Goal: Task Accomplishment & Management: Use online tool/utility

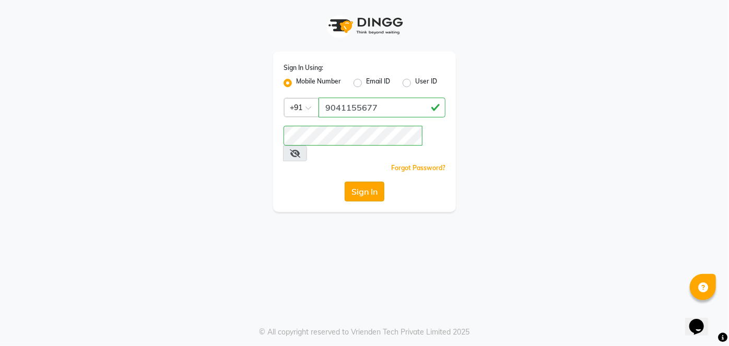
click at [373, 182] on button "Sign In" at bounding box center [365, 192] width 40 height 20
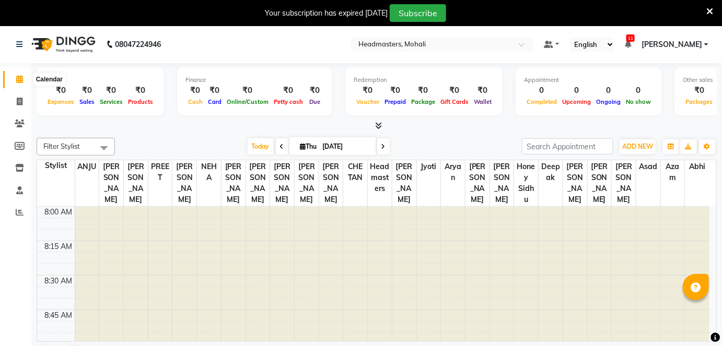
click at [23, 80] on span at bounding box center [19, 80] width 18 height 12
click at [25, 214] on span at bounding box center [19, 213] width 18 height 12
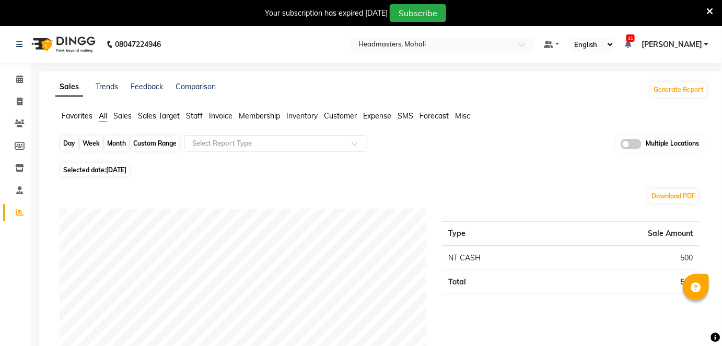
click at [64, 142] on div "Day" at bounding box center [69, 143] width 17 height 15
select select "9"
select select "2025"
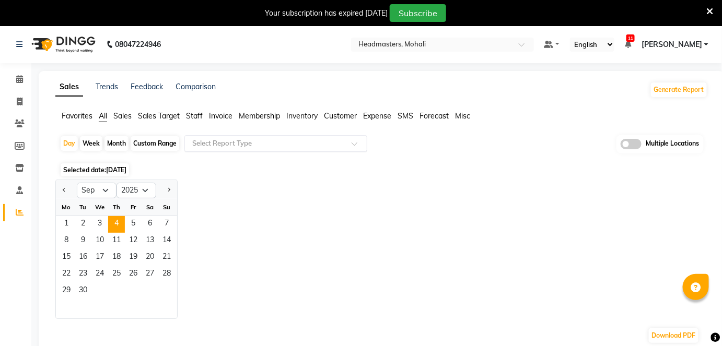
click at [214, 146] on input "text" at bounding box center [265, 143] width 150 height 10
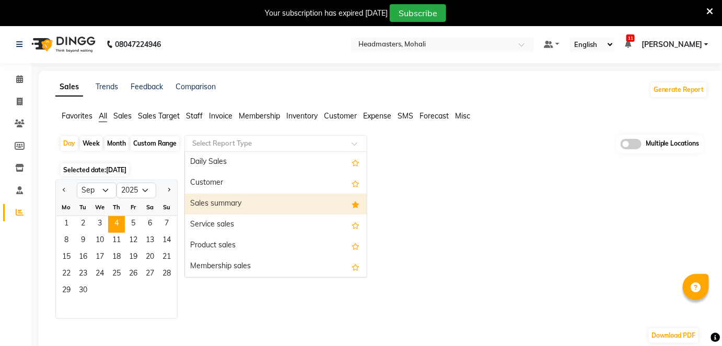
click at [202, 202] on div "Sales summary" at bounding box center [276, 204] width 182 height 21
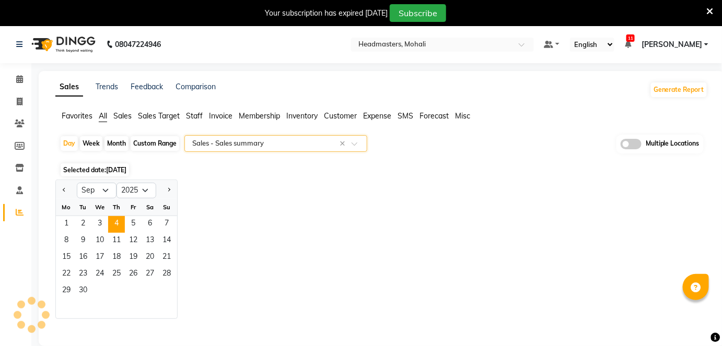
select select "full_report"
select select "csv"
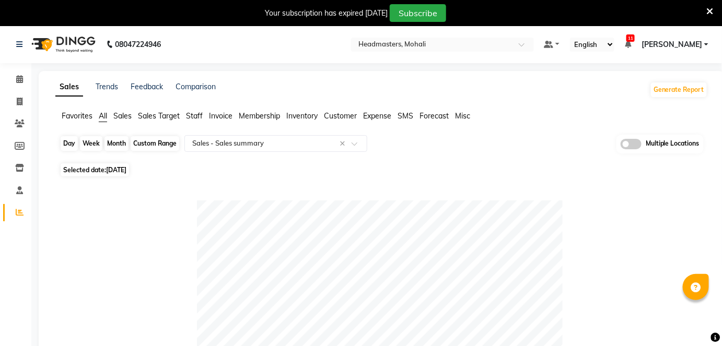
click at [64, 146] on div "Day" at bounding box center [69, 143] width 17 height 15
select select "9"
select select "2025"
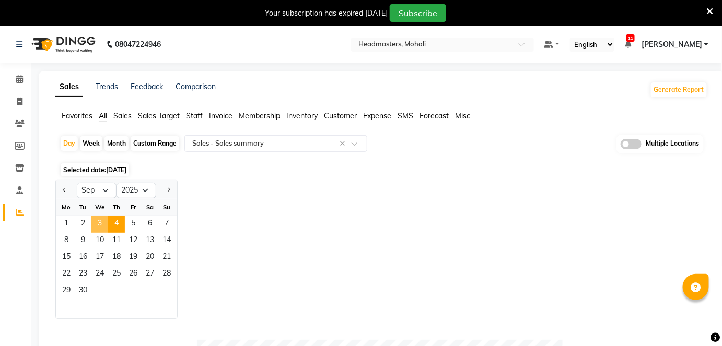
click at [100, 227] on span "3" at bounding box center [99, 224] width 17 height 17
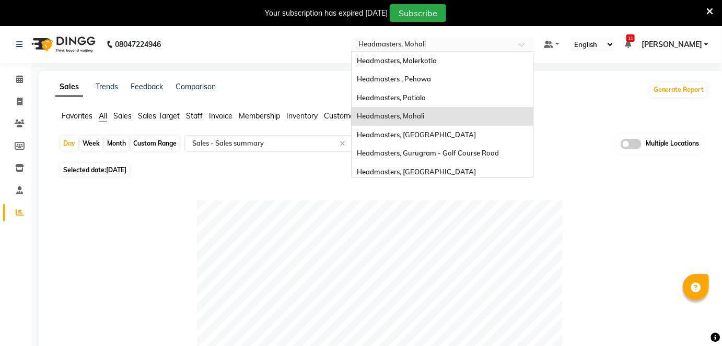
click at [465, 41] on input "text" at bounding box center [431, 45] width 151 height 10
click at [437, 58] on span "Headmasters, Malerkotla" at bounding box center [397, 60] width 80 height 8
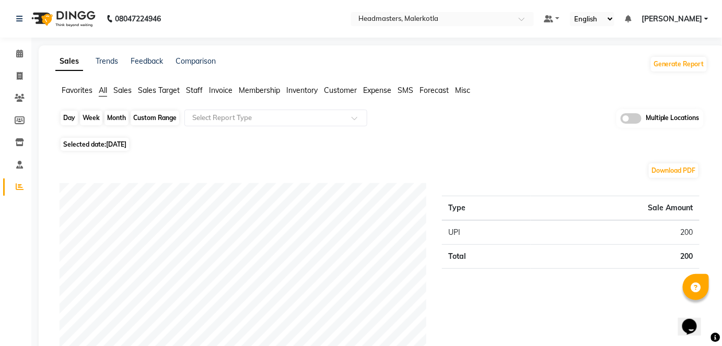
click at [66, 118] on div "Day" at bounding box center [69, 118] width 17 height 15
select select "9"
select select "2025"
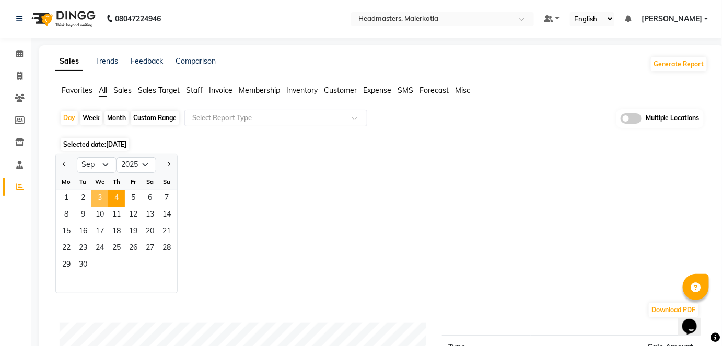
click at [98, 205] on span "3" at bounding box center [99, 199] width 17 height 17
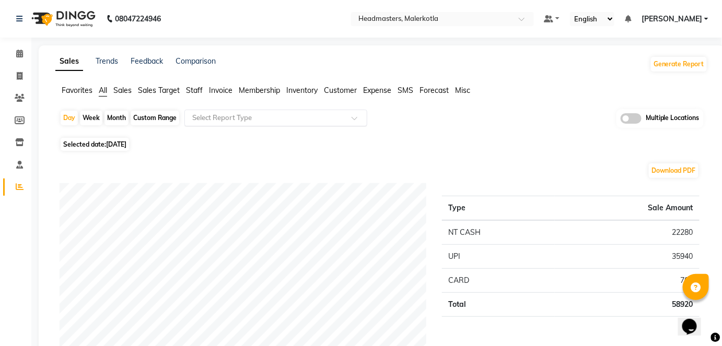
click at [224, 121] on input "text" at bounding box center [265, 118] width 150 height 10
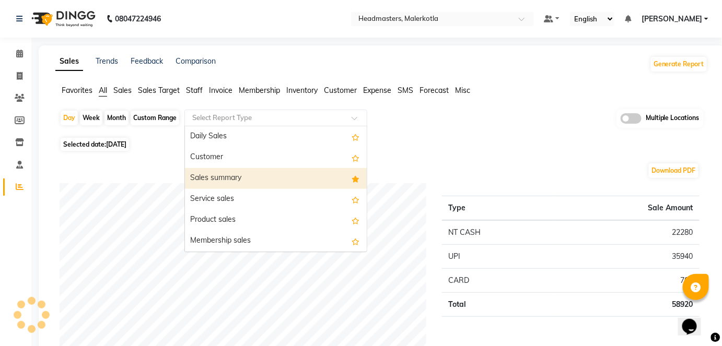
click at [227, 170] on div "Sales summary" at bounding box center [276, 178] width 182 height 21
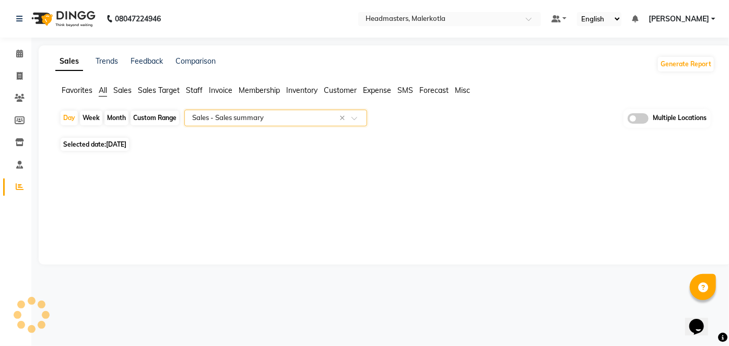
select select "full_report"
select select "csv"
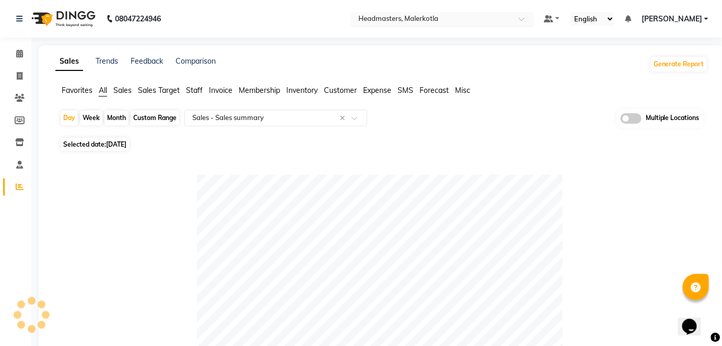
click at [481, 12] on div "Select Location × Headmasters, Malerkotla" at bounding box center [442, 19] width 183 height 14
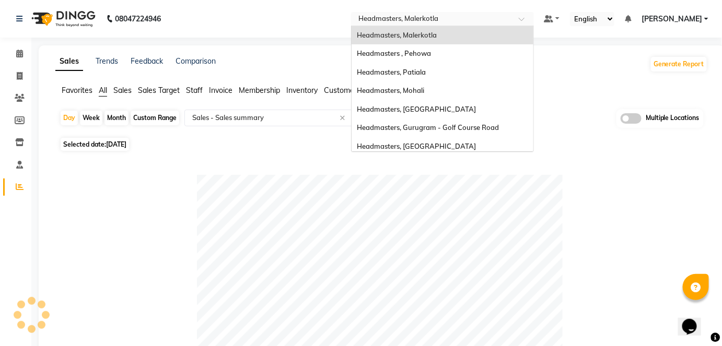
click at [481, 14] on div "Select Location × Headmasters, Malerkotla" at bounding box center [434, 19] width 162 height 10
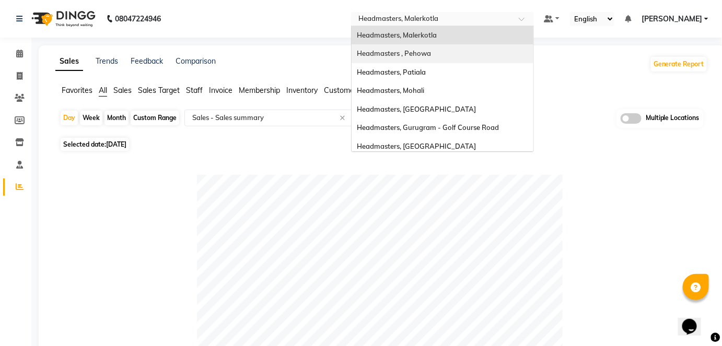
click at [492, 58] on div "Headmasters , Pehowa" at bounding box center [443, 53] width 182 height 19
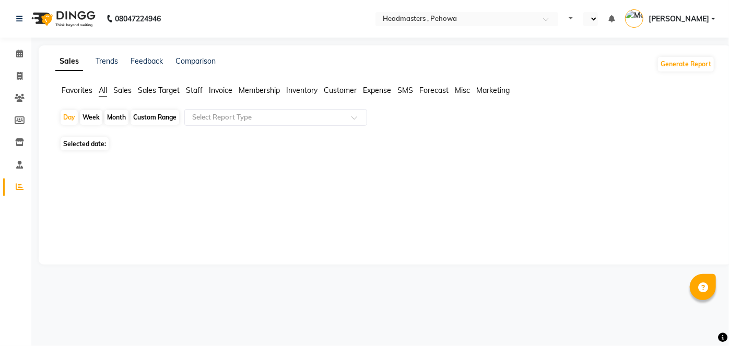
select select "en"
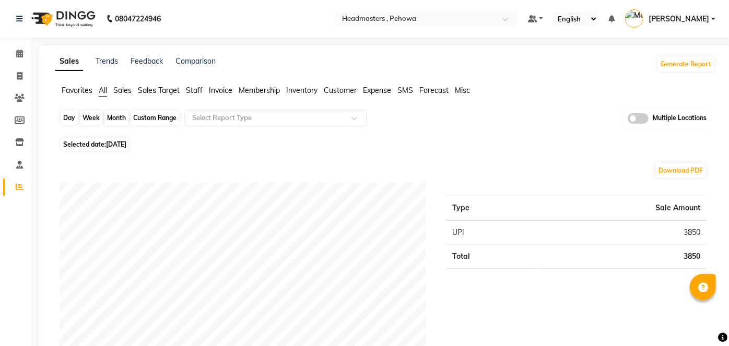
click at [74, 124] on div "Day" at bounding box center [69, 118] width 17 height 15
select select "9"
select select "2025"
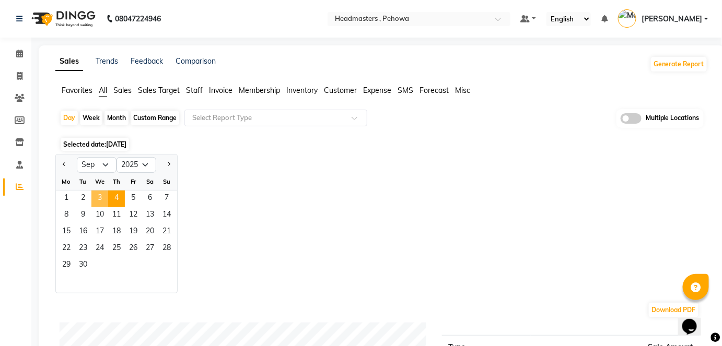
click at [97, 198] on span "3" at bounding box center [99, 199] width 17 height 17
click at [207, 118] on input "text" at bounding box center [265, 118] width 150 height 10
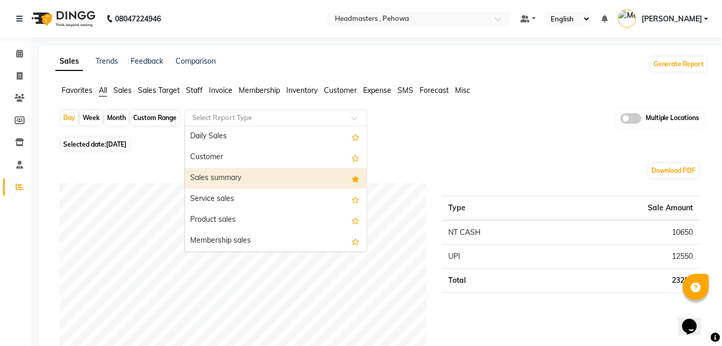
click at [216, 180] on div "Sales summary" at bounding box center [276, 178] width 182 height 21
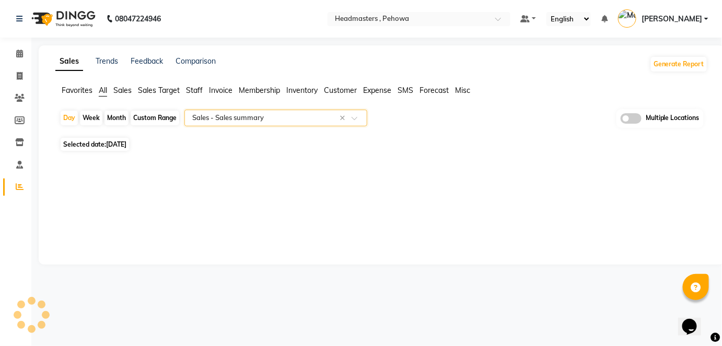
select select "full_report"
select select "csv"
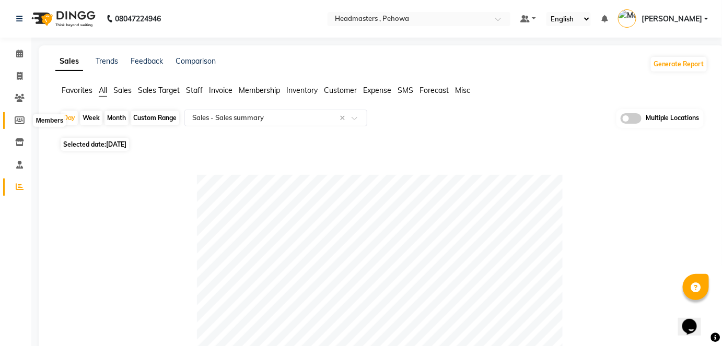
click at [15, 121] on icon at bounding box center [20, 120] width 10 height 8
select select
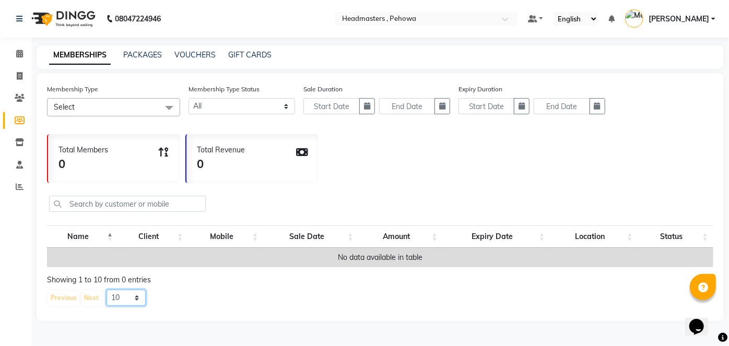
click at [134, 304] on select "10 20 50 100" at bounding box center [126, 298] width 39 height 16
click at [107, 297] on select "10 20 50 100" at bounding box center [126, 298] width 39 height 16
click at [126, 306] on select "10 20 50 100" at bounding box center [126, 298] width 39 height 16
click at [107, 297] on select "10 20 50 100" at bounding box center [126, 298] width 39 height 16
click at [126, 302] on select "10 20 50 100" at bounding box center [126, 298] width 39 height 16
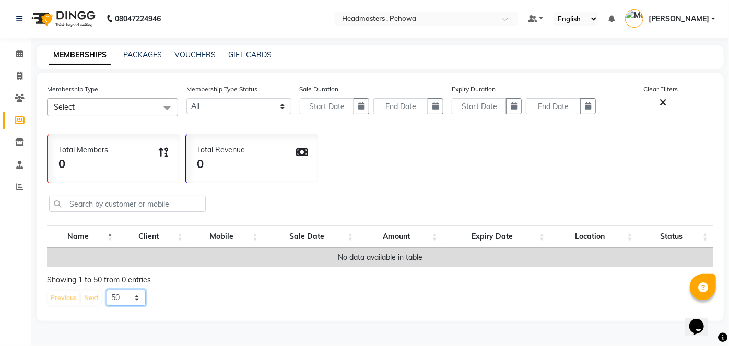
select select "10"
click at [107, 297] on select "10 20 50 100" at bounding box center [126, 298] width 39 height 16
click at [125, 105] on span "Select" at bounding box center [112, 107] width 131 height 18
click at [22, 54] on icon at bounding box center [19, 54] width 7 height 8
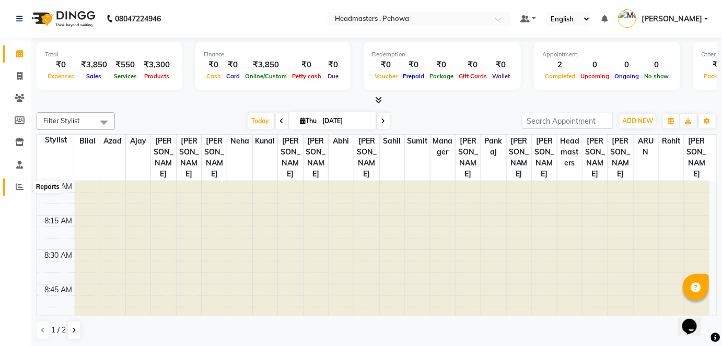
click at [20, 187] on icon at bounding box center [20, 187] width 8 height 8
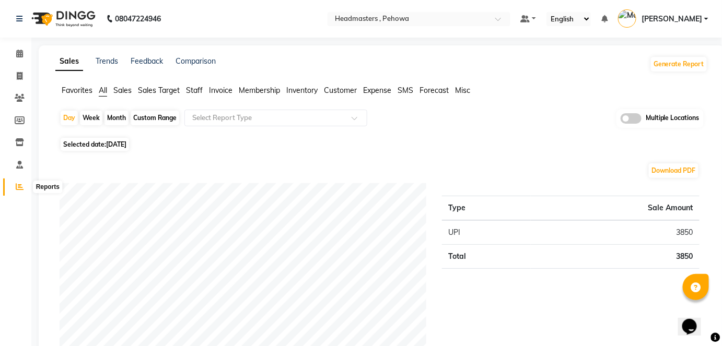
click at [24, 184] on span at bounding box center [19, 187] width 18 height 12
click at [71, 118] on div "Day" at bounding box center [69, 118] width 17 height 15
select select "9"
select select "2025"
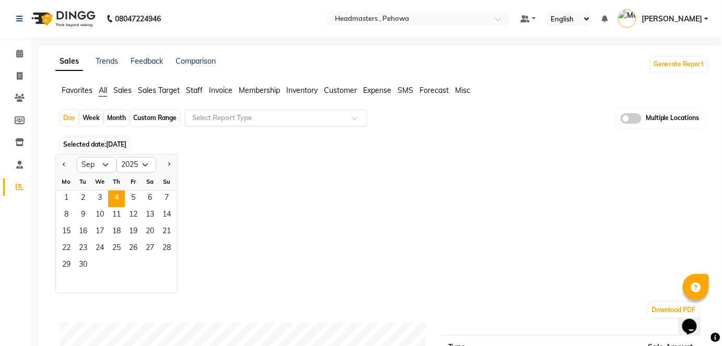
click at [278, 114] on input "text" at bounding box center [265, 118] width 150 height 10
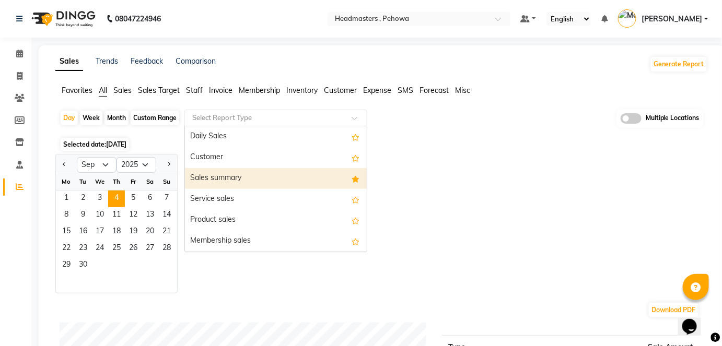
click at [276, 169] on div "Sales summary" at bounding box center [276, 178] width 182 height 21
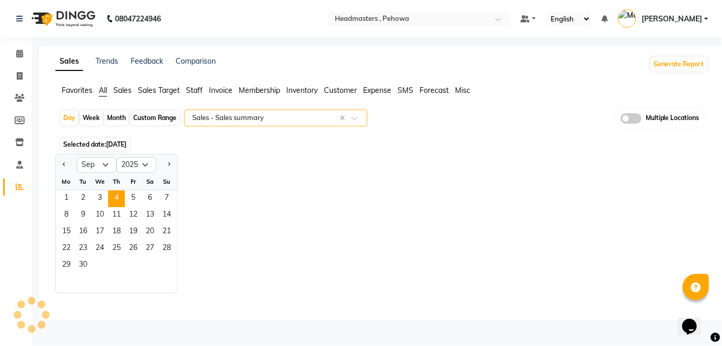
select select "full_report"
select select "csv"
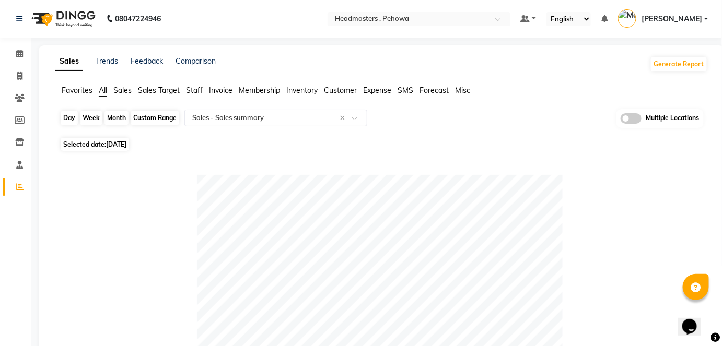
click at [65, 117] on div "Day" at bounding box center [69, 118] width 17 height 15
select select "9"
select select "2025"
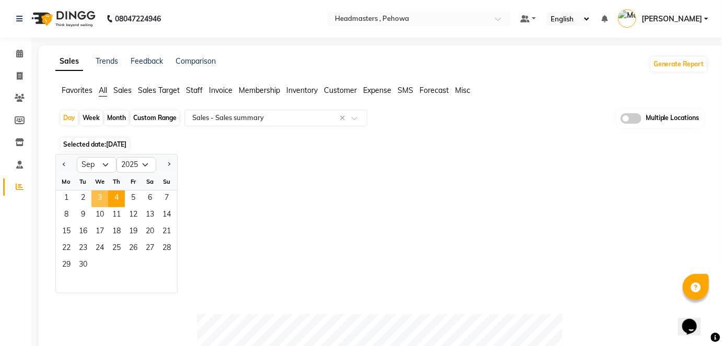
click at [100, 199] on span "3" at bounding box center [99, 199] width 17 height 17
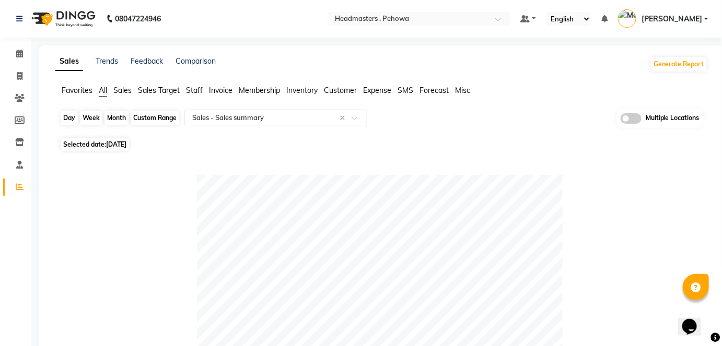
click at [65, 120] on div "Day" at bounding box center [69, 118] width 17 height 15
select select "9"
select select "2025"
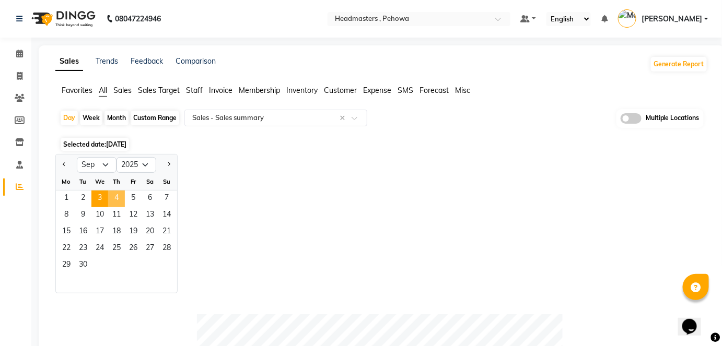
click at [123, 194] on span "4" at bounding box center [116, 199] width 17 height 17
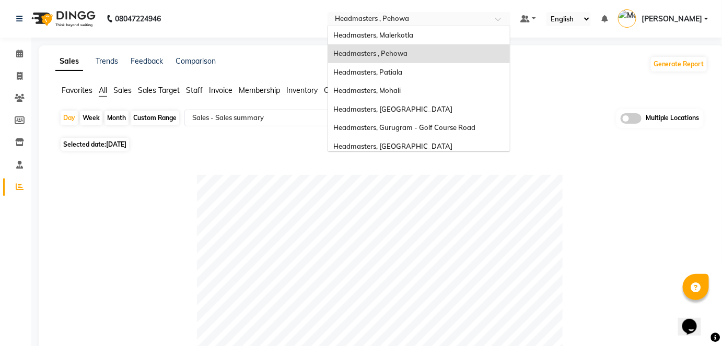
click at [409, 14] on div "× Headmasters , Pehowa" at bounding box center [372, 19] width 74 height 10
click at [417, 79] on div "Headmasters, Patiala" at bounding box center [419, 72] width 182 height 19
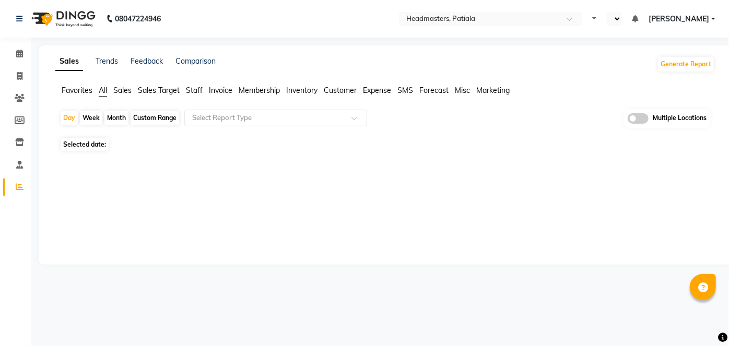
select select "en"
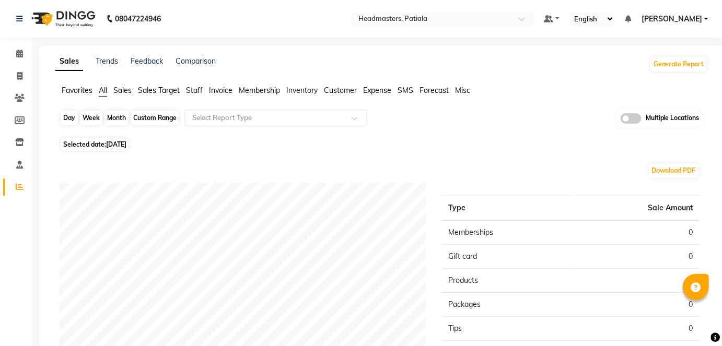
click at [69, 120] on div "Day" at bounding box center [69, 118] width 17 height 15
select select "9"
select select "2025"
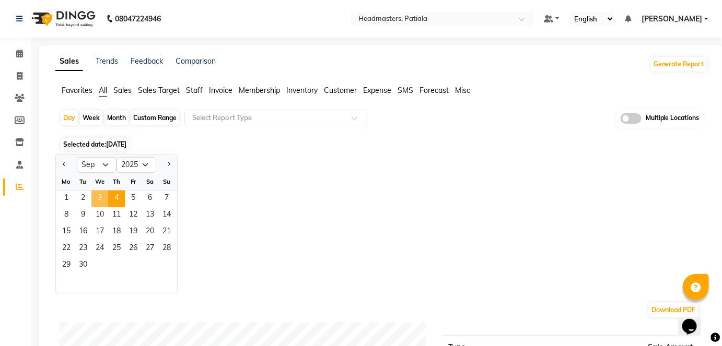
click at [98, 205] on span "3" at bounding box center [99, 199] width 17 height 17
click at [232, 121] on input "text" at bounding box center [265, 118] width 150 height 10
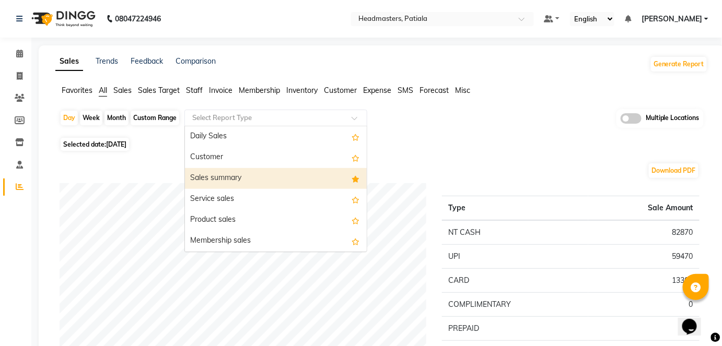
click at [237, 177] on div "Sales summary" at bounding box center [276, 178] width 182 height 21
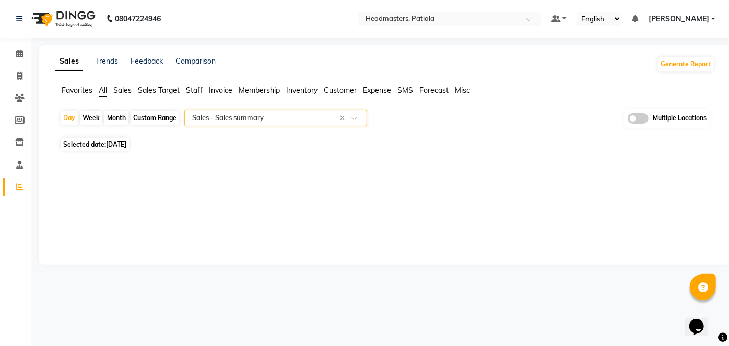
select select "full_report"
select select "csv"
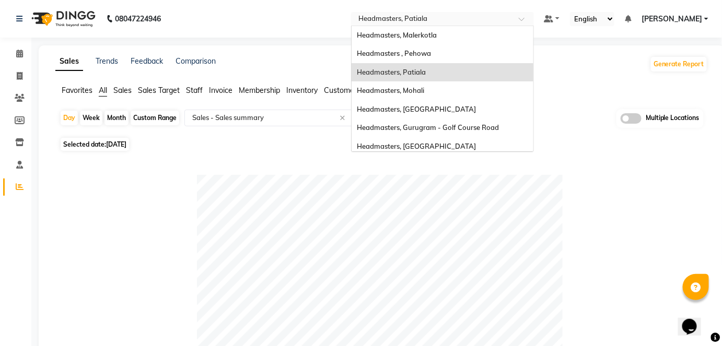
click at [456, 18] on input "text" at bounding box center [431, 20] width 151 height 10
click at [465, 111] on span "Headmasters, [GEOGRAPHIC_DATA]" at bounding box center [416, 109] width 119 height 8
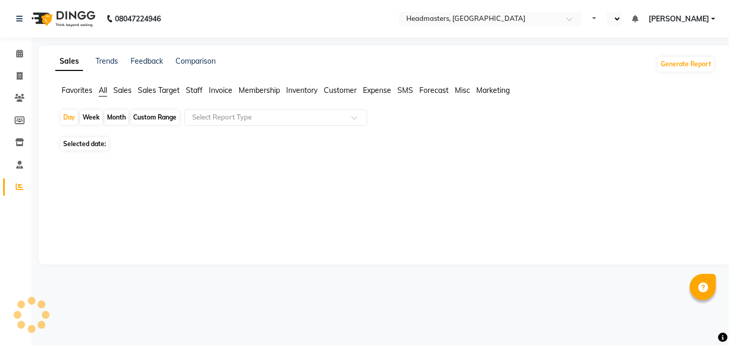
select select "en"
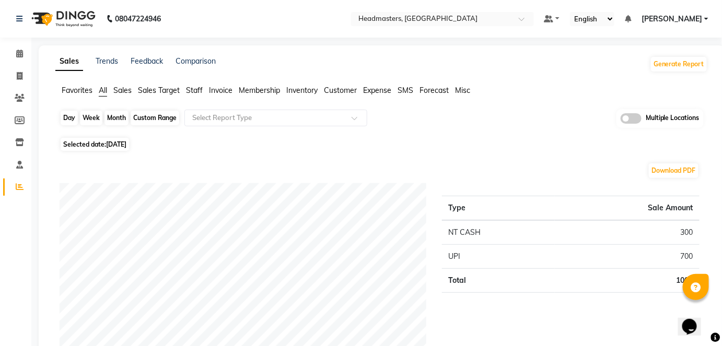
click at [76, 116] on div "Day" at bounding box center [69, 118] width 17 height 15
select select "9"
select select "2025"
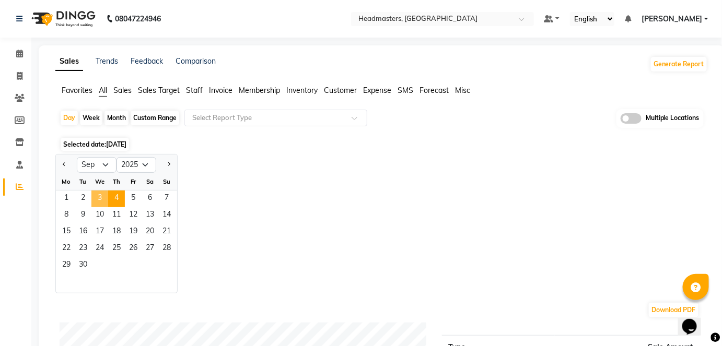
click at [103, 194] on span "3" at bounding box center [99, 199] width 17 height 17
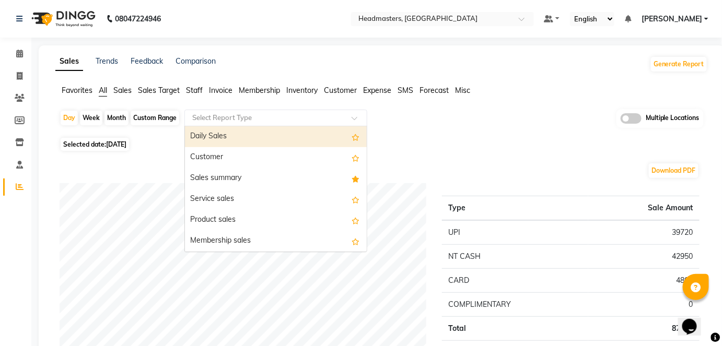
click at [218, 110] on div "Select Report Type" at bounding box center [275, 118] width 183 height 17
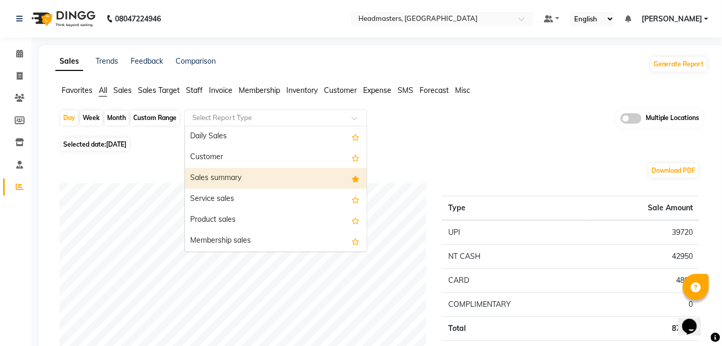
click at [214, 173] on div "Sales summary" at bounding box center [276, 178] width 182 height 21
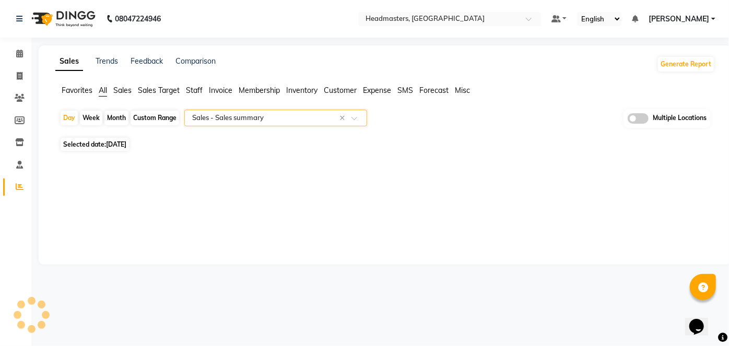
select select "full_report"
select select "csv"
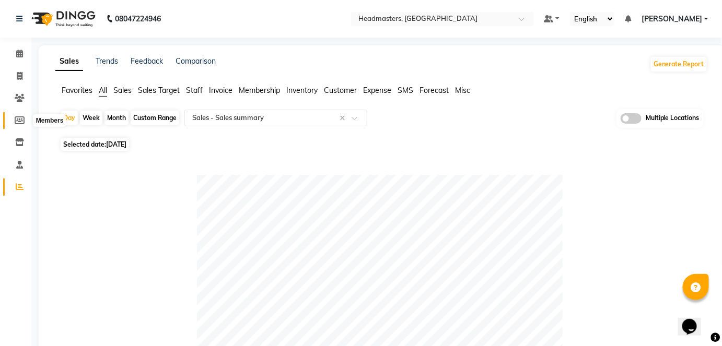
click at [21, 117] on icon at bounding box center [20, 120] width 10 height 8
select select
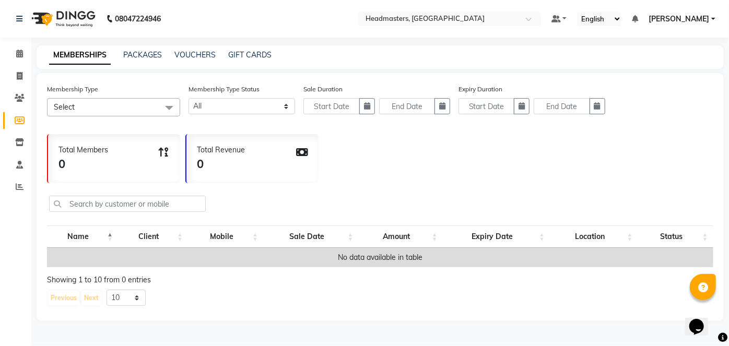
click at [114, 104] on span "Select" at bounding box center [113, 107] width 133 height 18
click at [334, 153] on div "Total Members 0 Total Revenue 0" at bounding box center [380, 156] width 666 height 54
click at [128, 301] on select "10 20 50 100" at bounding box center [126, 298] width 39 height 16
select select "20"
click at [107, 297] on select "10 20 50 100" at bounding box center [126, 298] width 39 height 16
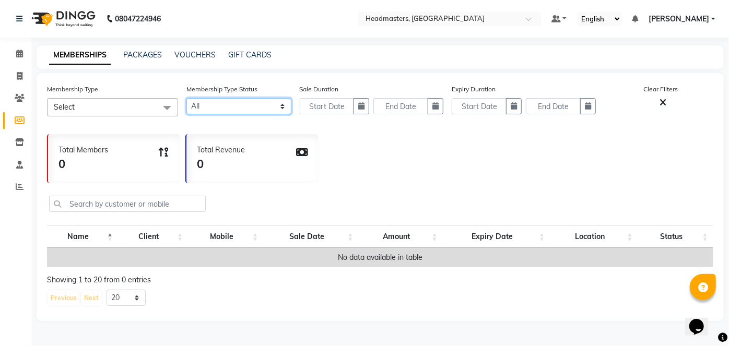
click at [245, 101] on select "Active Expired All" at bounding box center [238, 106] width 105 height 16
click at [186, 98] on select "Active Expired All" at bounding box center [238, 106] width 105 height 16
click at [197, 56] on link "VOUCHERS" at bounding box center [194, 54] width 41 height 9
select select
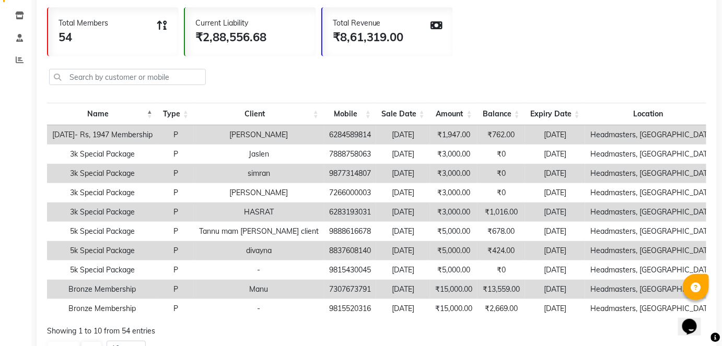
scroll to position [175, 0]
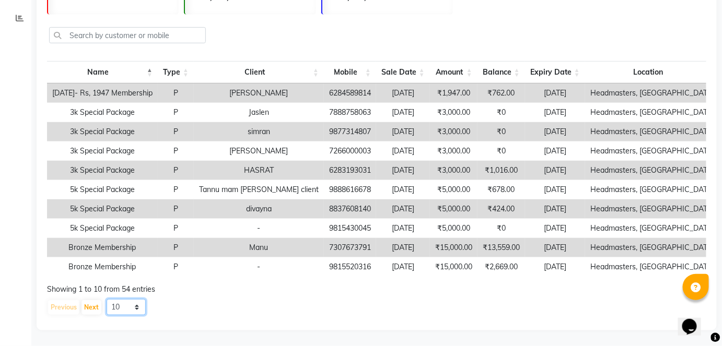
click at [123, 304] on select "10 20 50 100" at bounding box center [126, 307] width 39 height 16
click at [107, 299] on select "10 20 50 100" at bounding box center [126, 307] width 39 height 16
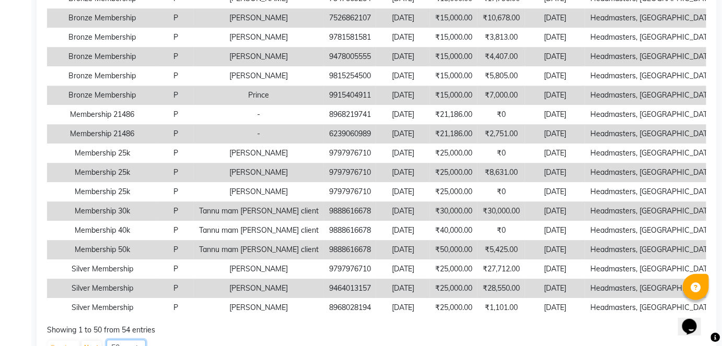
scroll to position [948, 0]
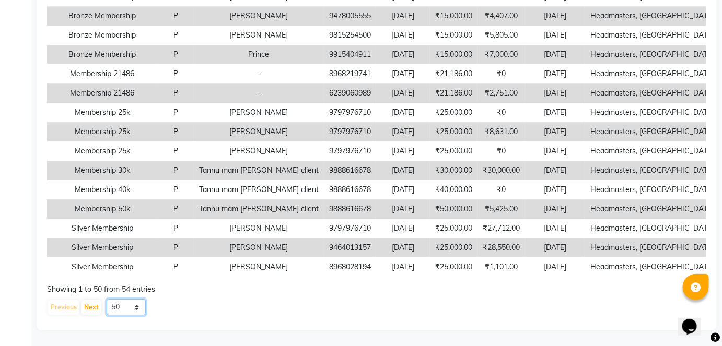
click at [127, 304] on select "10 20 50 100" at bounding box center [126, 307] width 39 height 16
select select "100"
click at [107, 299] on select "10 20 50 100" at bounding box center [126, 307] width 39 height 16
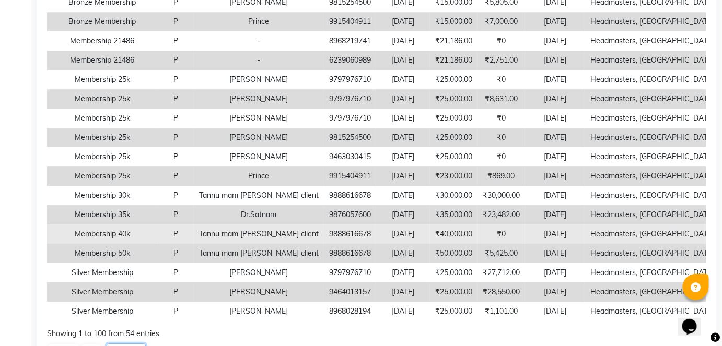
scroll to position [995, 0]
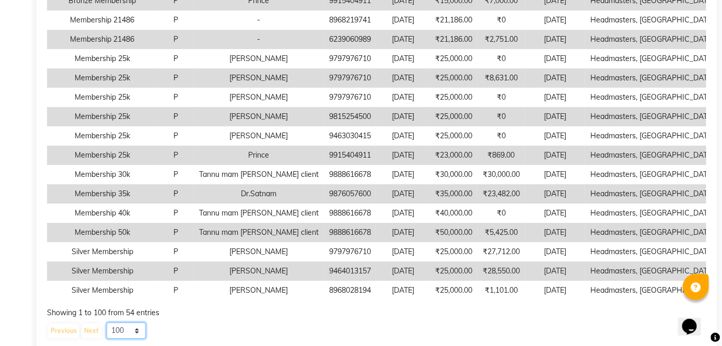
click at [121, 336] on select "10 20 50 100" at bounding box center [126, 331] width 39 height 16
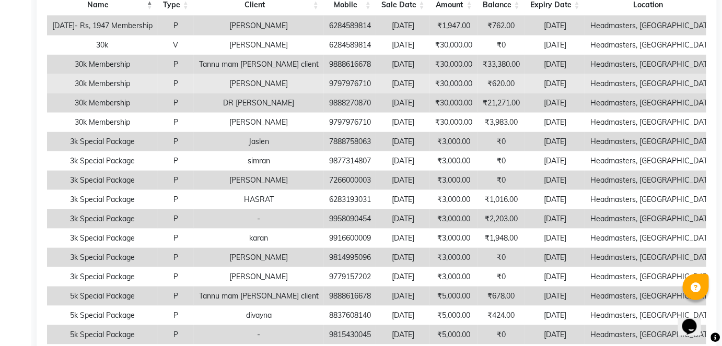
scroll to position [0, 0]
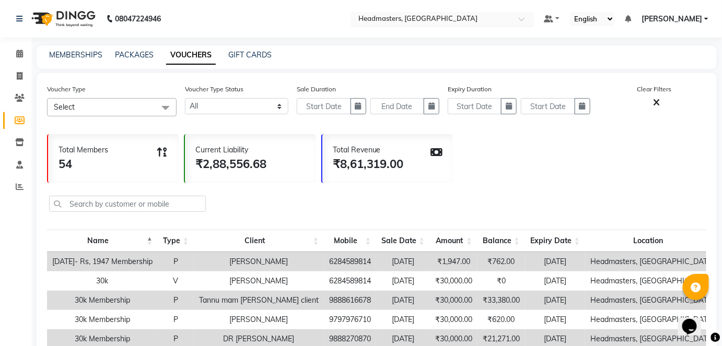
click at [467, 19] on input "text" at bounding box center [431, 20] width 151 height 10
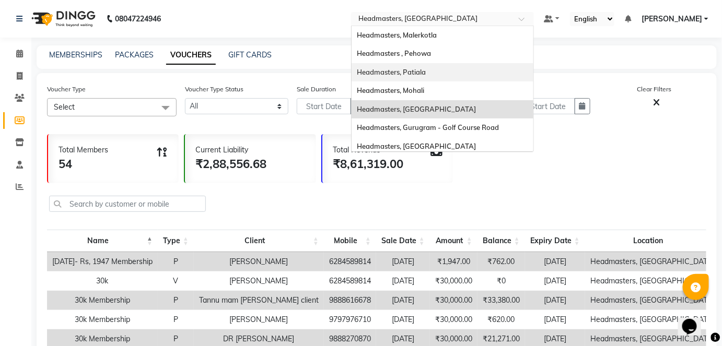
click at [479, 78] on div "Headmasters, Patiala" at bounding box center [443, 72] width 182 height 19
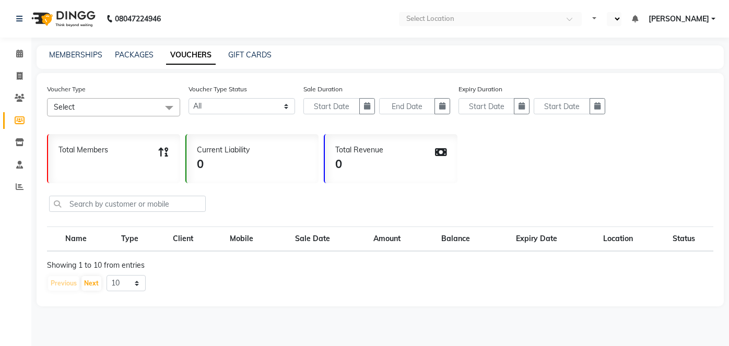
select select
select select "en"
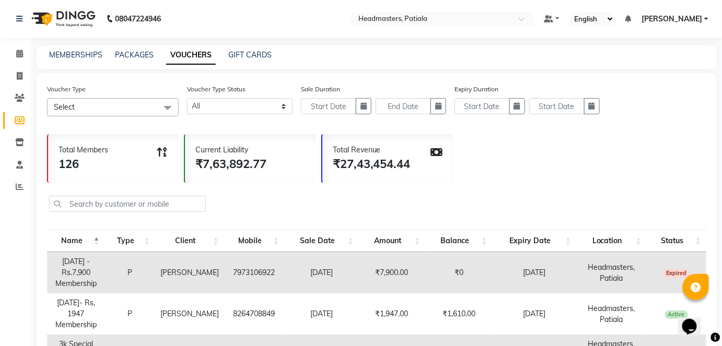
click at [121, 119] on div "Voucher Type Select Select All Silver Membership Platinum Membership Voucher 85…" at bounding box center [376, 104] width 659 height 41
click at [123, 107] on span "Select" at bounding box center [113, 107] width 132 height 18
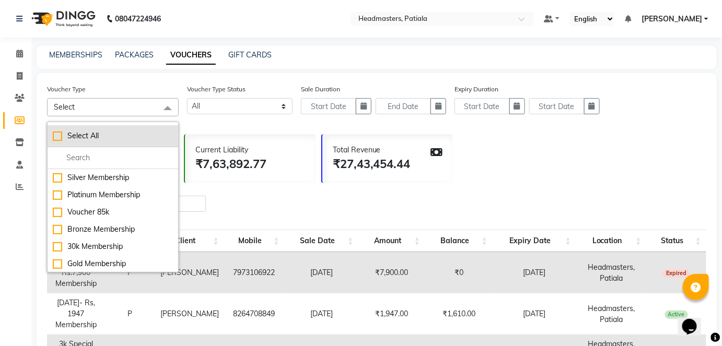
click at [120, 139] on div "Select All" at bounding box center [113, 136] width 120 height 11
checkbox input "true"
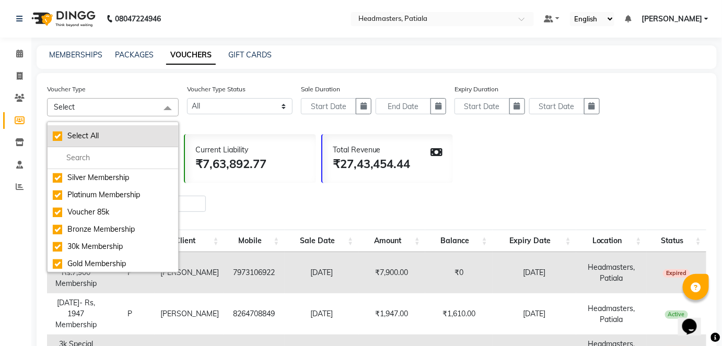
checkbox input "true"
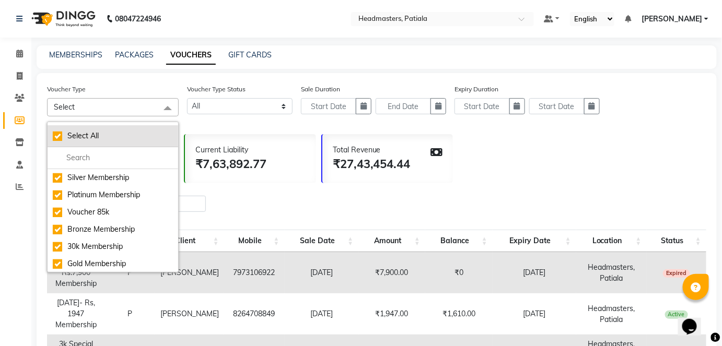
checkbox input "true"
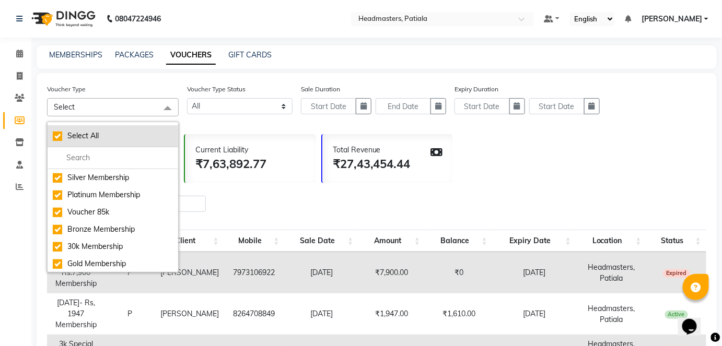
checkbox input "true"
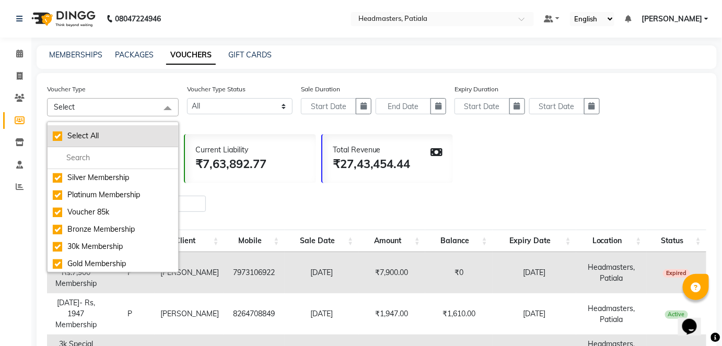
checkbox input "true"
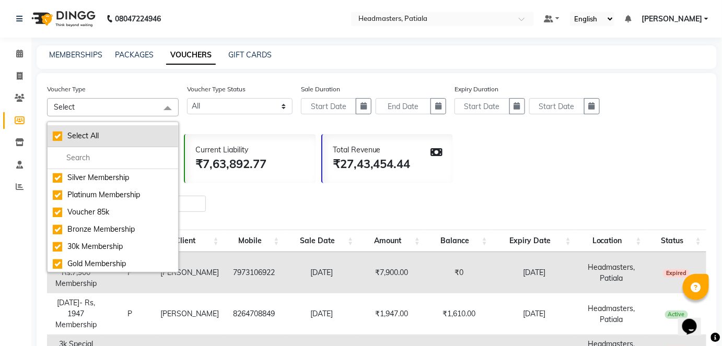
checkbox input "true"
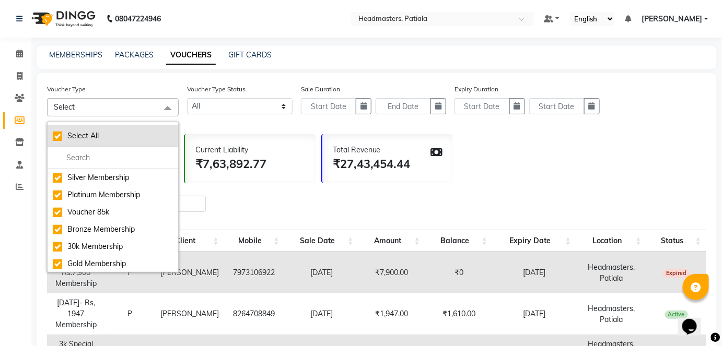
checkbox input "true"
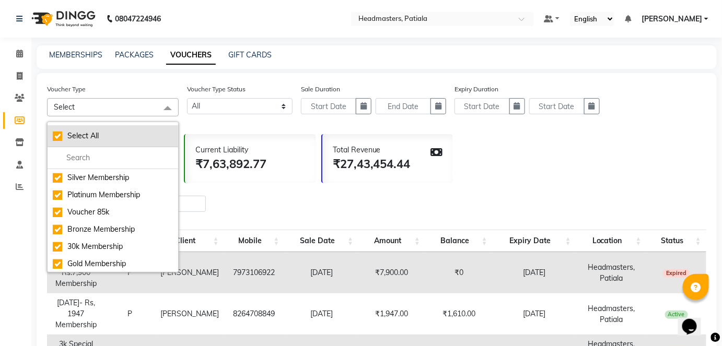
checkbox input "true"
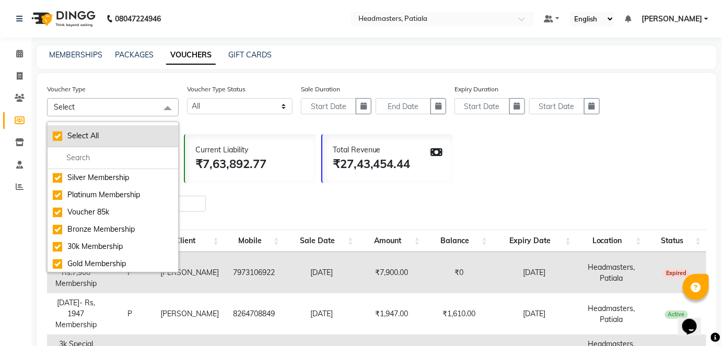
checkbox input "true"
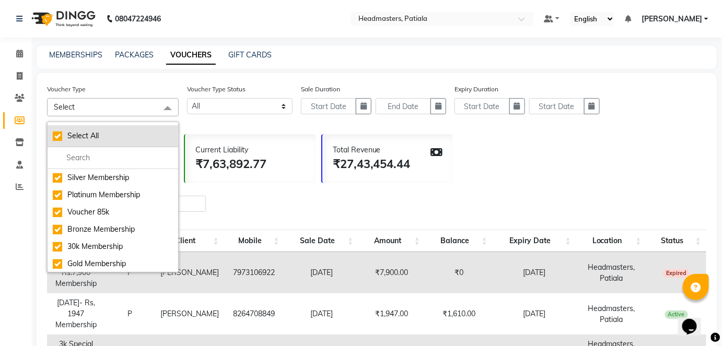
checkbox input "true"
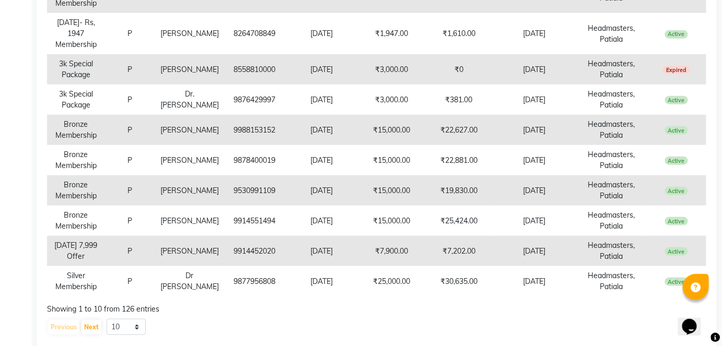
scroll to position [313, 0]
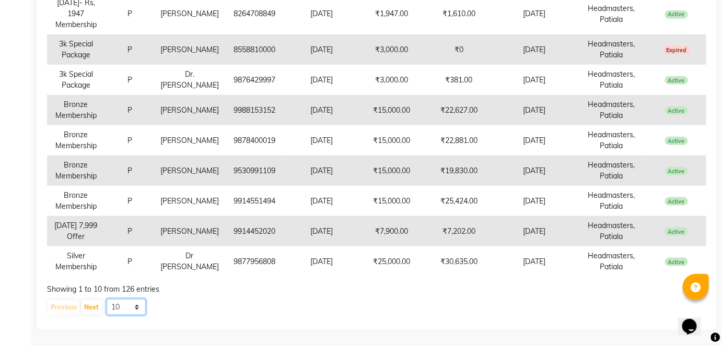
click at [126, 309] on select "10 20 50 100" at bounding box center [126, 307] width 39 height 16
click at [107, 299] on select "10 20 50 100" at bounding box center [126, 307] width 39 height 16
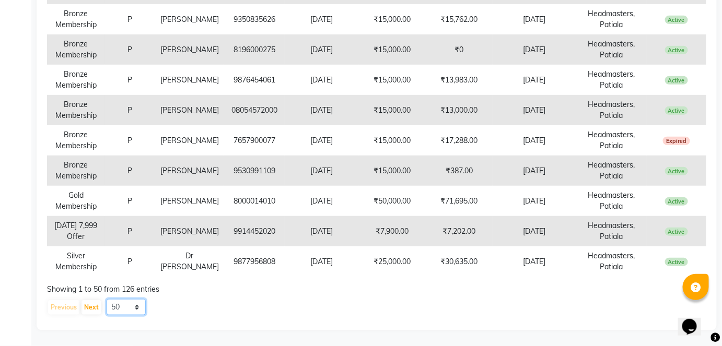
scroll to position [1525, 0]
click at [124, 309] on select "10 20 50 100" at bounding box center [126, 307] width 39 height 16
select select "100"
click at [107, 299] on select "10 20 50 100" at bounding box center [126, 307] width 39 height 16
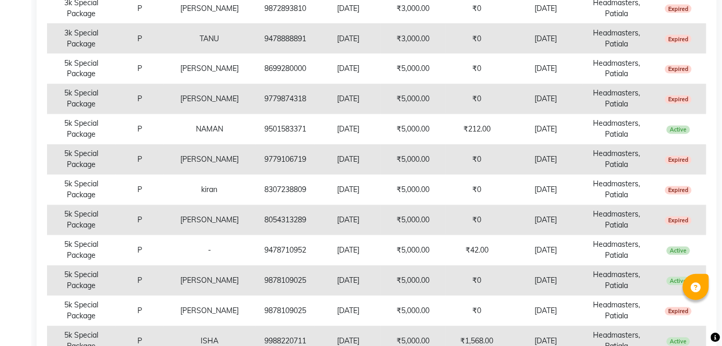
scroll to position [576, 0]
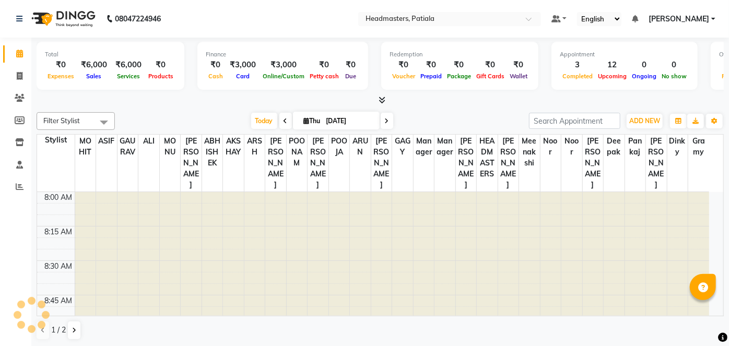
select select "en"
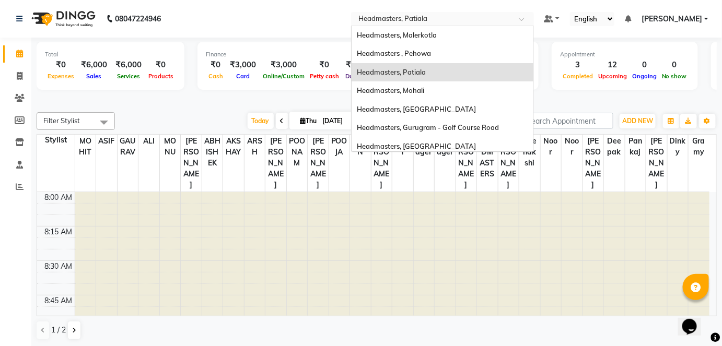
click at [427, 16] on input "text" at bounding box center [431, 20] width 151 height 10
click at [505, 106] on div "Headmasters, [GEOGRAPHIC_DATA]" at bounding box center [443, 109] width 182 height 19
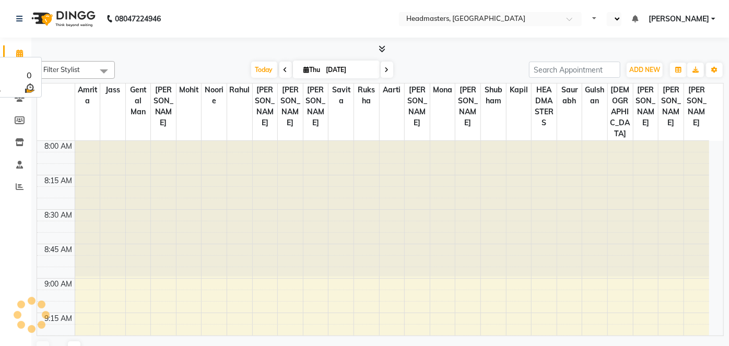
select select "en"
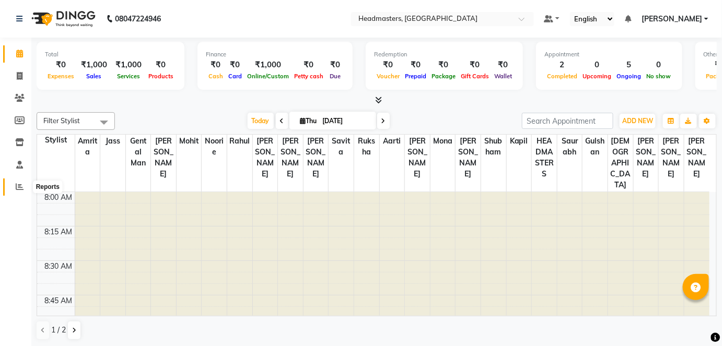
click at [18, 188] on icon at bounding box center [20, 187] width 8 height 8
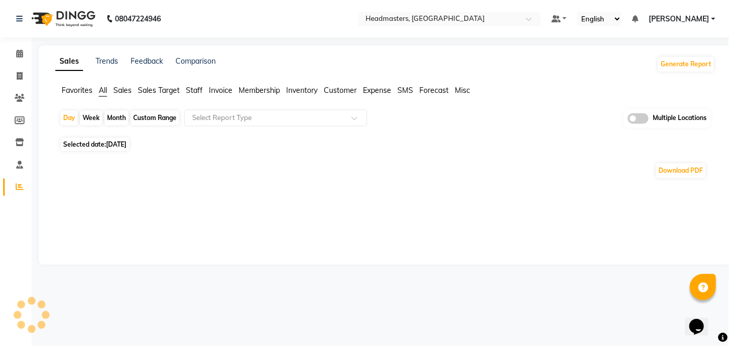
click at [108, 119] on div "Month" at bounding box center [116, 118] width 24 height 15
select select "9"
select select "2025"
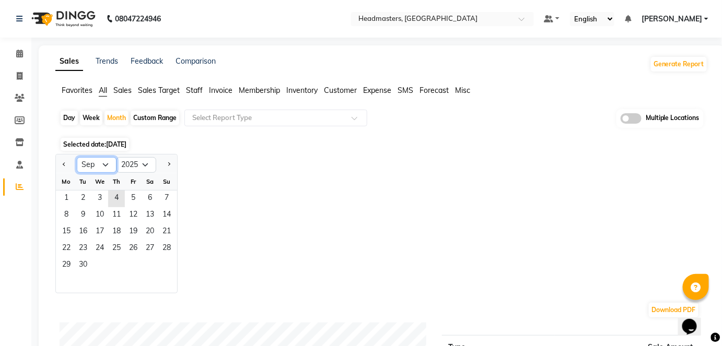
click at [95, 164] on select "Jan Feb Mar Apr May Jun [DATE] Aug Sep Oct Nov Dec" at bounding box center [97, 165] width 40 height 16
select select "8"
click at [77, 157] on select "Jan Feb Mar Apr May Jun [DATE] Aug Sep Oct Nov Dec" at bounding box center [97, 165] width 40 height 16
click at [133, 195] on span "1" at bounding box center [133, 199] width 17 height 17
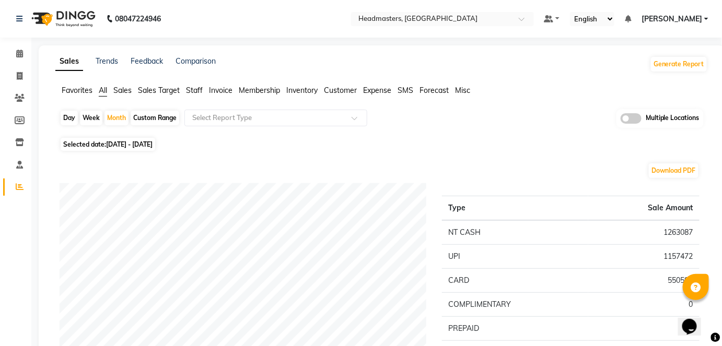
click at [202, 90] on span "Staff" at bounding box center [194, 90] width 17 height 9
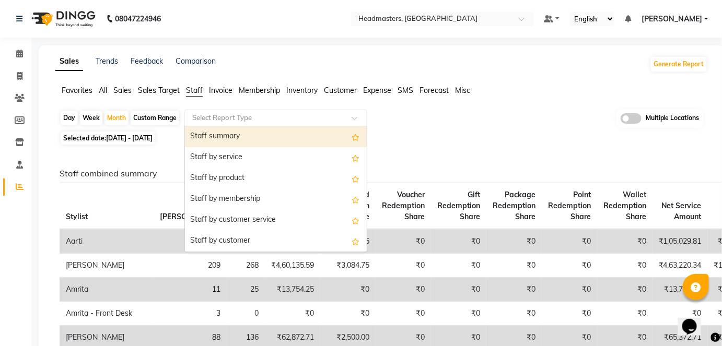
click at [222, 121] on input "text" at bounding box center [265, 118] width 150 height 10
click at [234, 134] on div "Staff summary" at bounding box center [276, 136] width 182 height 21
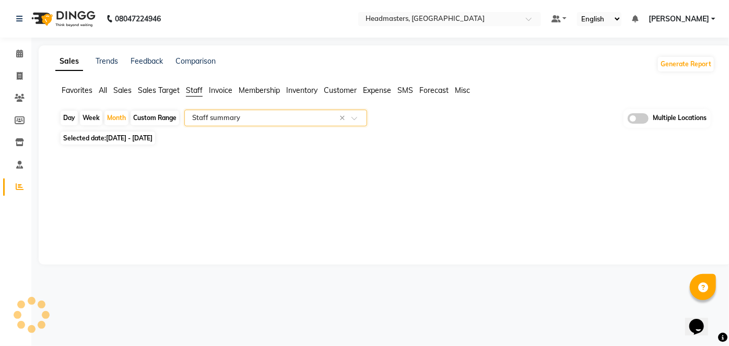
select select "full_report"
select select "csv"
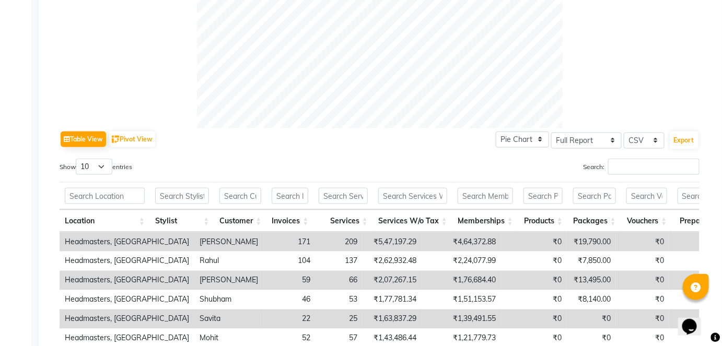
scroll to position [427, 0]
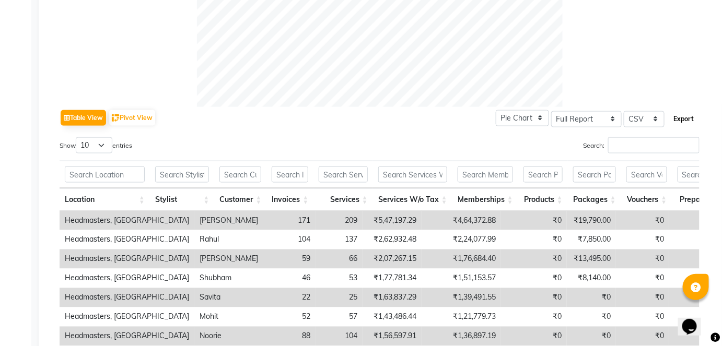
click at [690, 122] on button "Export" at bounding box center [684, 119] width 29 height 18
